Goal: Transaction & Acquisition: Purchase product/service

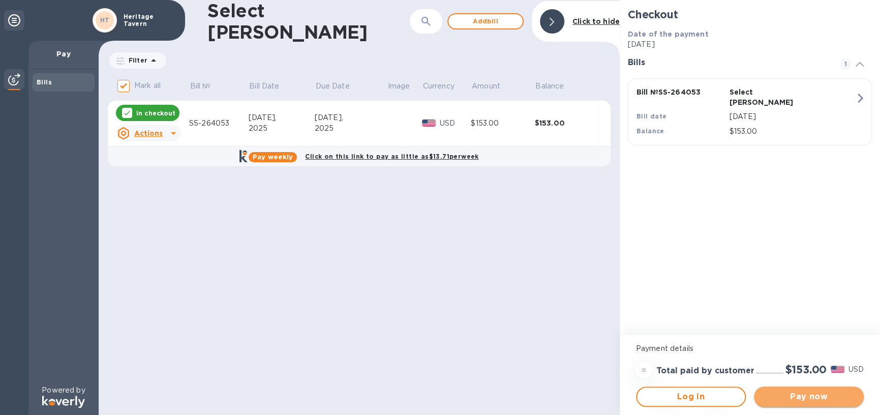
click at [814, 396] on span "Pay now" at bounding box center [809, 396] width 94 height 12
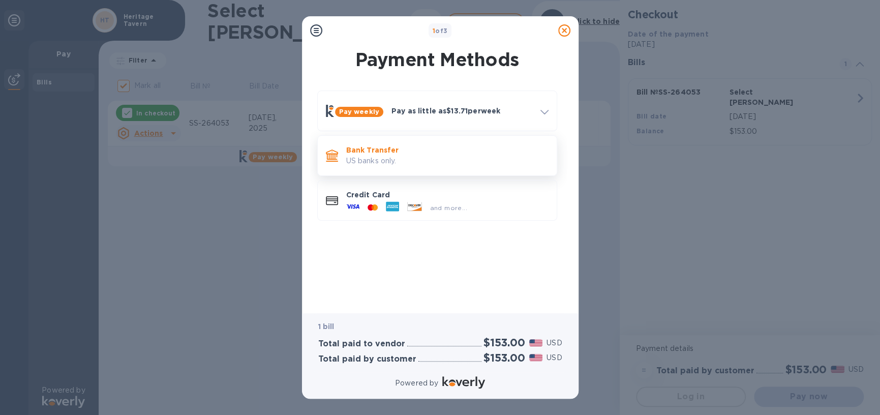
click at [455, 162] on p "US banks only." at bounding box center [447, 161] width 202 height 11
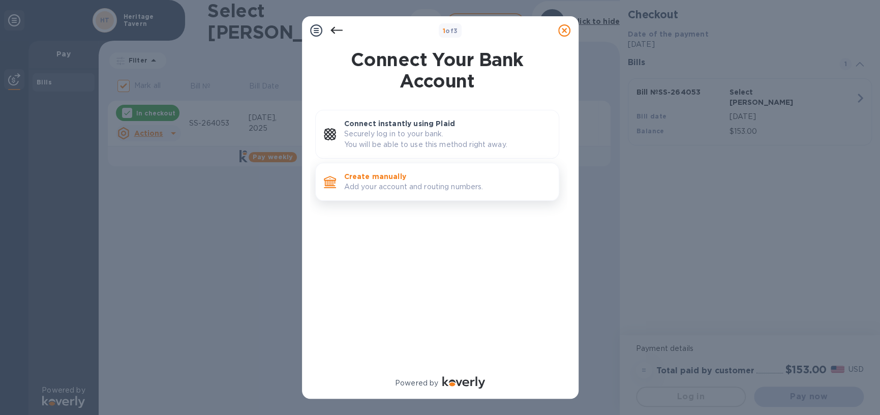
click at [415, 190] on p "Add your account and routing numbers." at bounding box center [447, 187] width 206 height 11
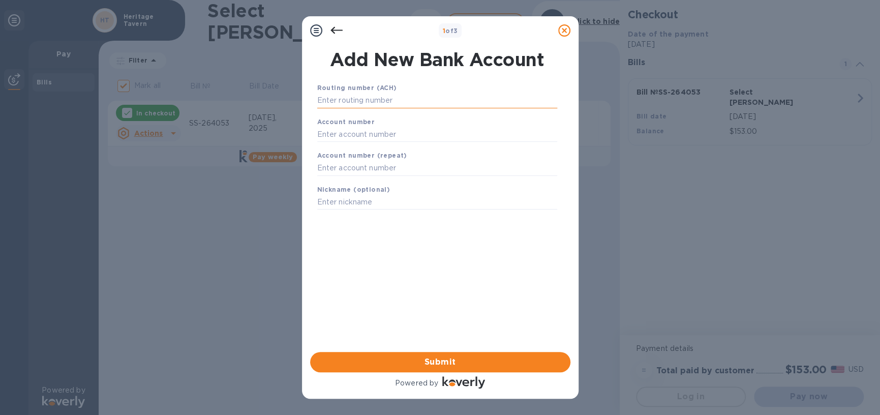
click at [394, 104] on input "text" at bounding box center [437, 100] width 240 height 15
type input "."
type input "075000022"
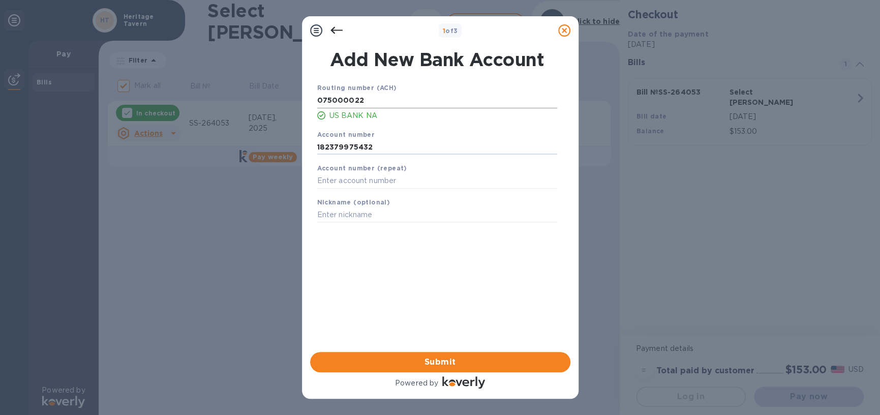
type input "182379975432"
click at [433, 349] on div "Submit" at bounding box center [440, 362] width 268 height 28
click at [436, 358] on span "Submit" at bounding box center [440, 362] width 244 height 12
